Goal: Information Seeking & Learning: Learn about a topic

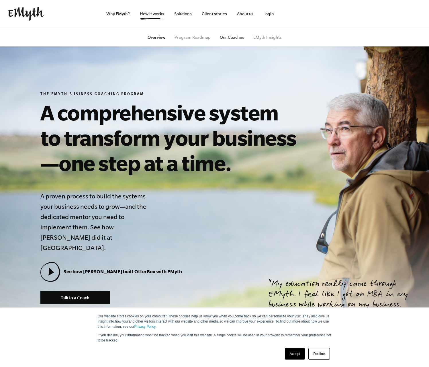
click at [231, 37] on link "Our Coaches" at bounding box center [232, 37] width 24 height 5
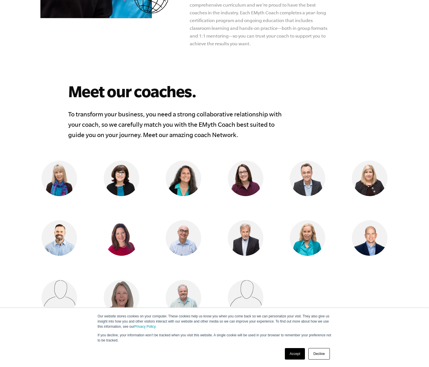
scroll to position [550, 0]
